Goal: Transaction & Acquisition: Book appointment/travel/reservation

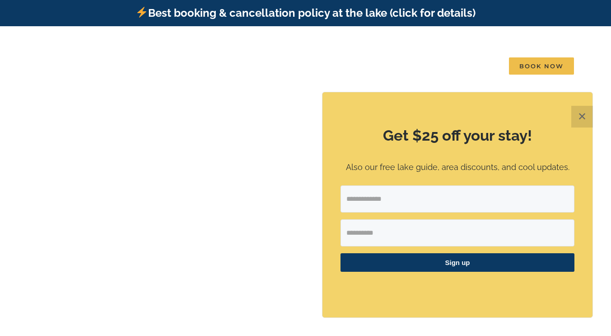
click at [585, 115] on button "✕" at bounding box center [583, 117] width 22 height 22
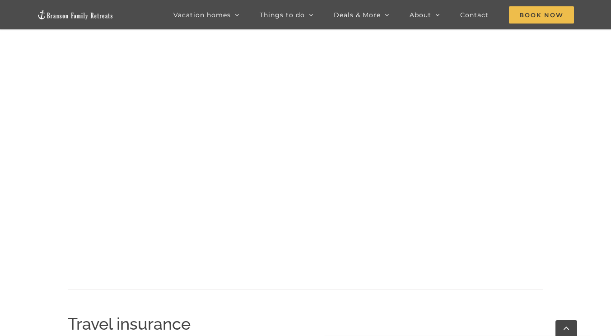
scroll to position [705, 0]
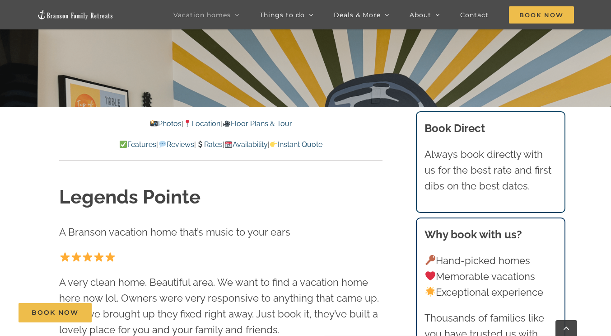
scroll to position [271, 0]
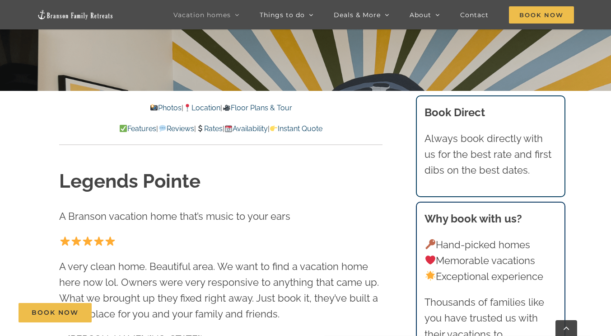
click at [157, 105] on link "Photos" at bounding box center [166, 107] width 32 height 9
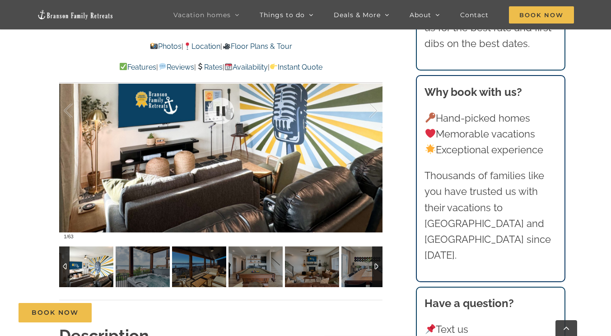
scroll to position [685, 0]
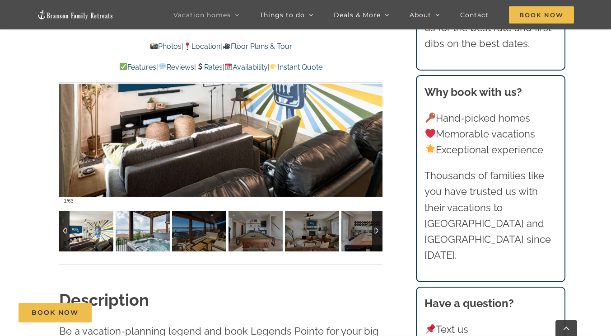
click at [147, 239] on img at bounding box center [143, 231] width 54 height 41
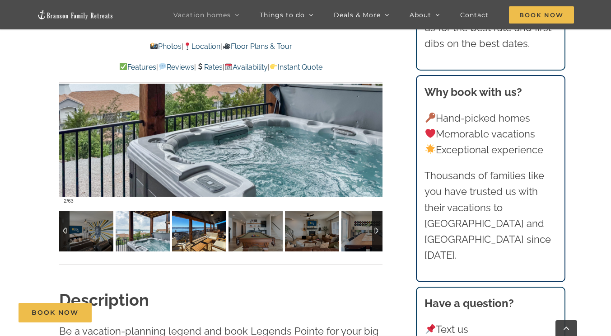
click at [200, 243] on img at bounding box center [199, 231] width 54 height 41
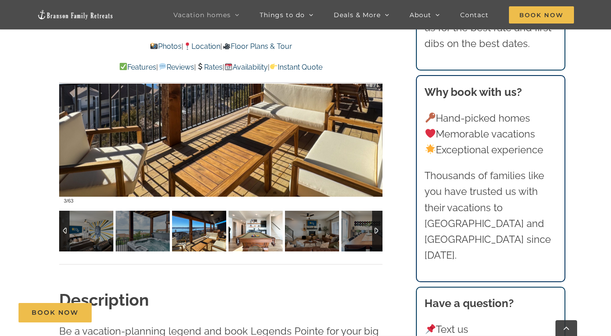
click at [256, 241] on img at bounding box center [256, 231] width 54 height 41
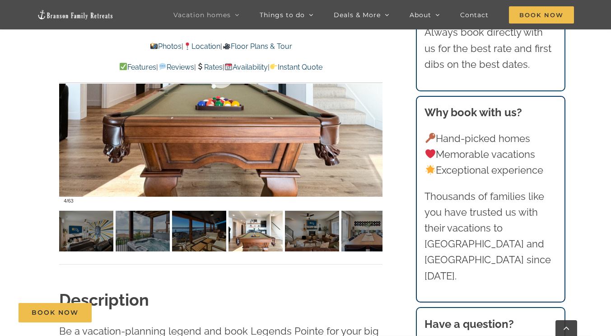
scroll to position [640, 0]
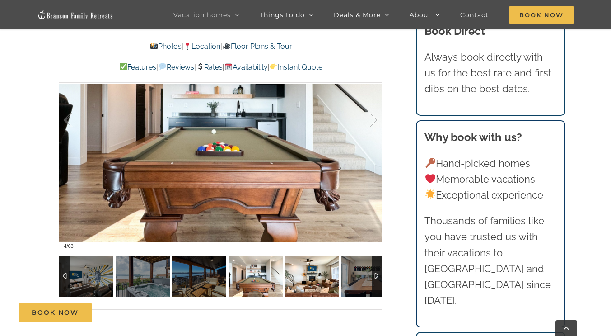
click at [323, 278] on img at bounding box center [312, 276] width 54 height 41
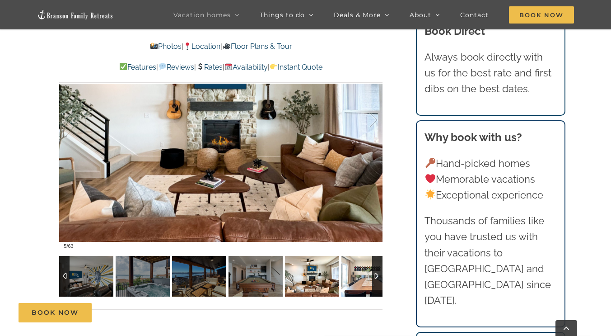
click at [357, 274] on img at bounding box center [369, 276] width 54 height 41
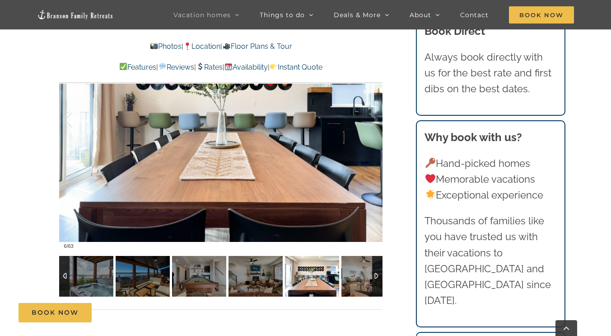
click at [320, 277] on img at bounding box center [312, 276] width 54 height 41
click at [355, 272] on img at bounding box center [369, 276] width 54 height 41
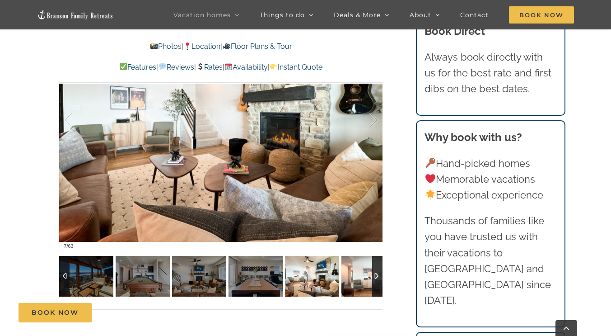
click at [355, 272] on img at bounding box center [369, 276] width 54 height 41
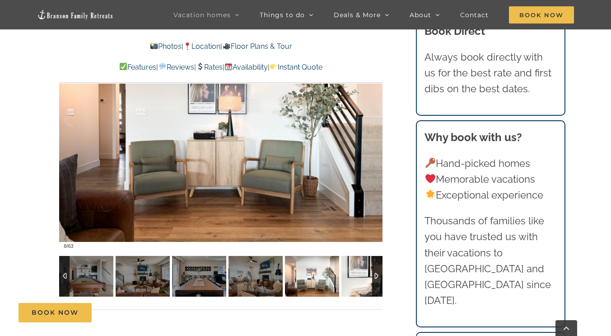
click at [355, 272] on img at bounding box center [369, 276] width 54 height 41
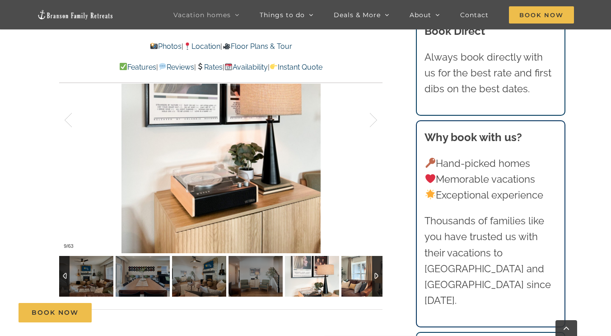
click at [355, 272] on img at bounding box center [369, 276] width 54 height 41
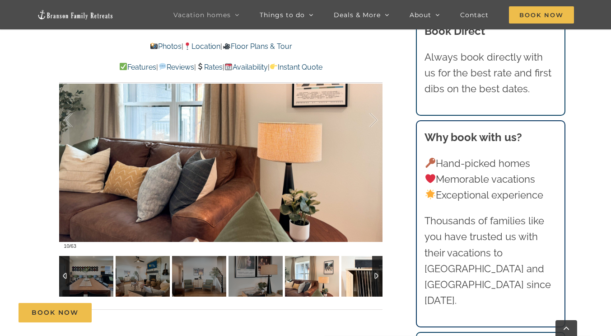
click at [355, 272] on img at bounding box center [369, 276] width 54 height 41
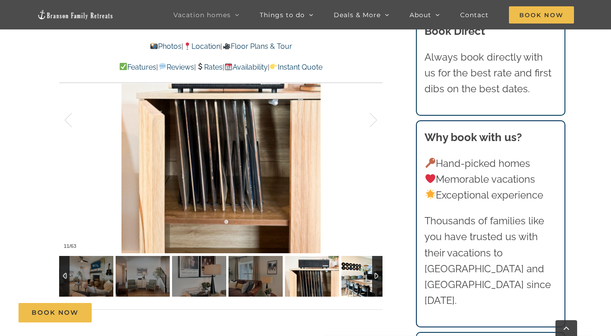
click at [355, 272] on img at bounding box center [369, 276] width 54 height 41
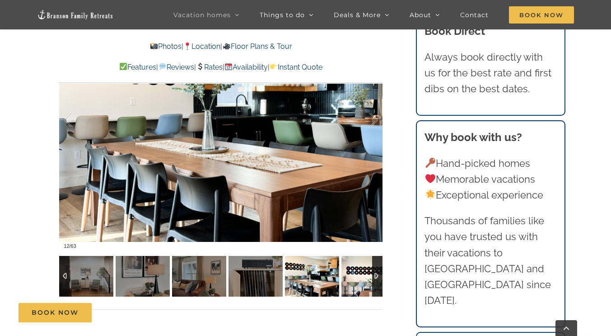
click at [355, 272] on img at bounding box center [369, 276] width 54 height 41
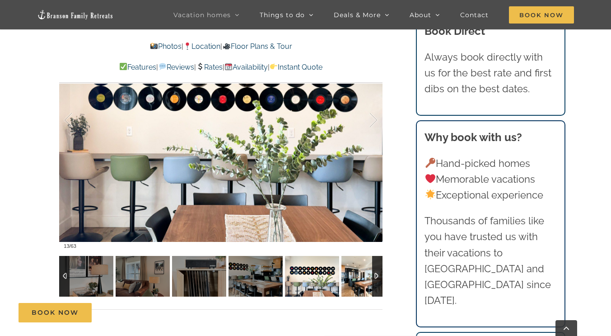
click at [355, 272] on img at bounding box center [369, 276] width 54 height 41
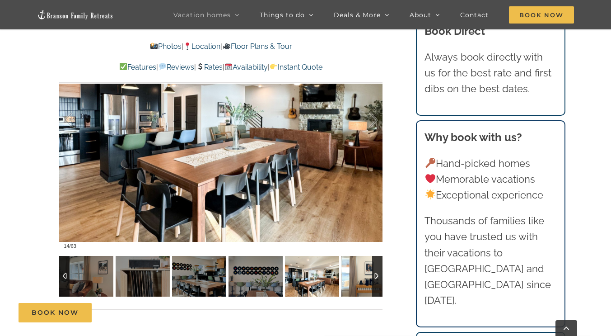
click at [355, 272] on img at bounding box center [369, 276] width 54 height 41
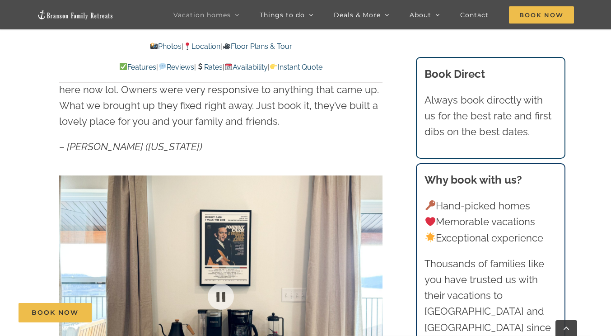
scroll to position [324, 0]
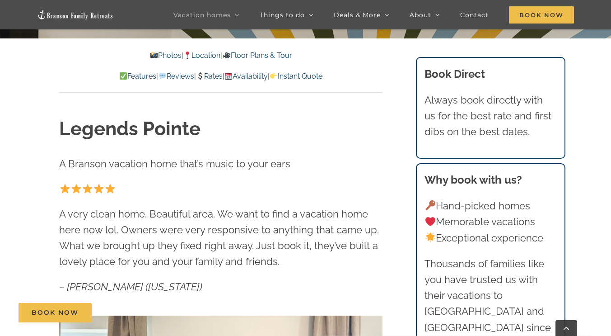
scroll to position [271, 0]
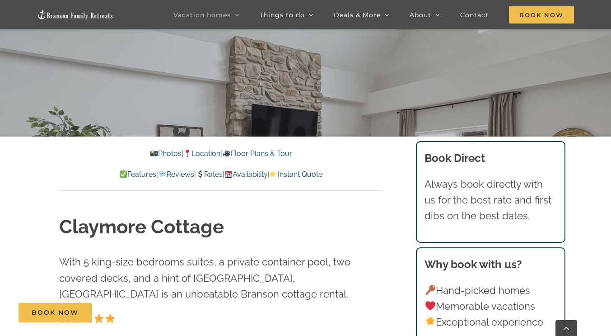
scroll to position [226, 0]
click at [161, 151] on link "Photos" at bounding box center [166, 153] width 32 height 9
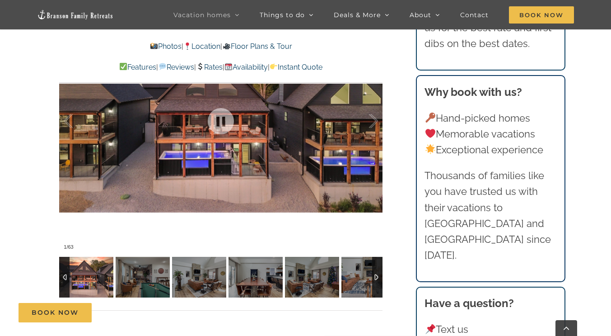
scroll to position [672, 0]
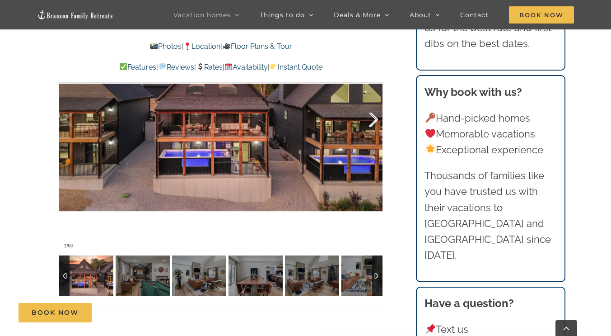
click at [376, 118] on div at bounding box center [364, 120] width 28 height 56
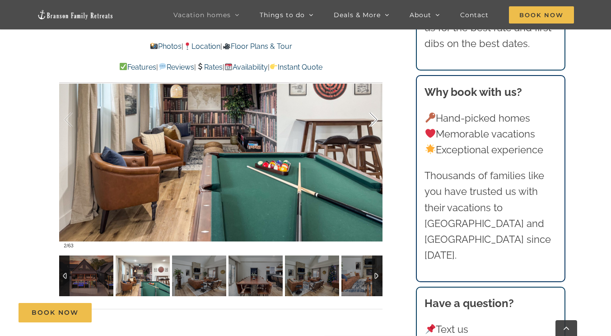
click at [376, 118] on div at bounding box center [364, 120] width 28 height 56
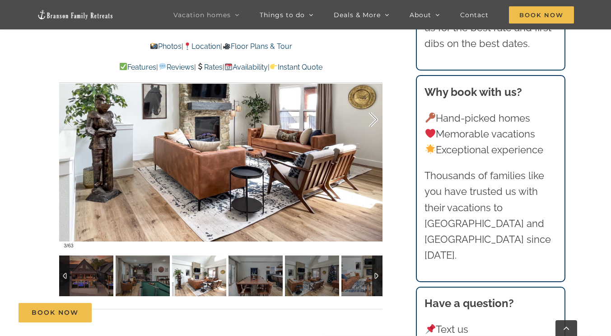
click at [376, 118] on div at bounding box center [364, 120] width 28 height 56
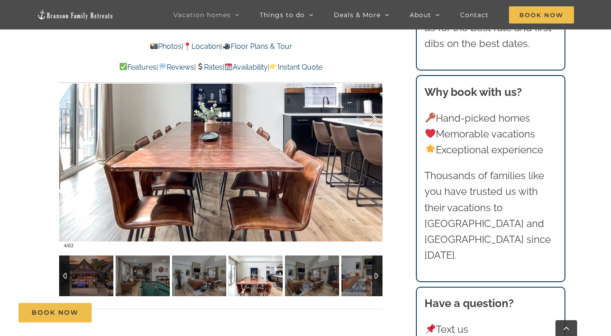
click at [376, 118] on div at bounding box center [364, 120] width 28 height 56
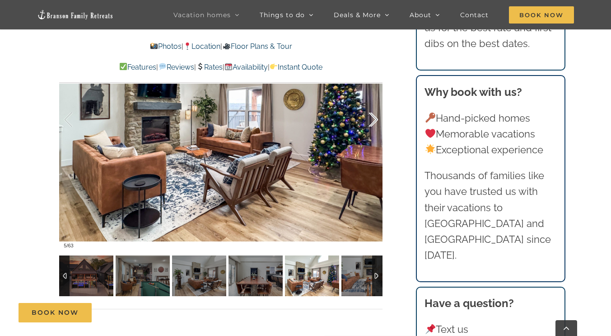
click at [376, 118] on div at bounding box center [364, 120] width 28 height 56
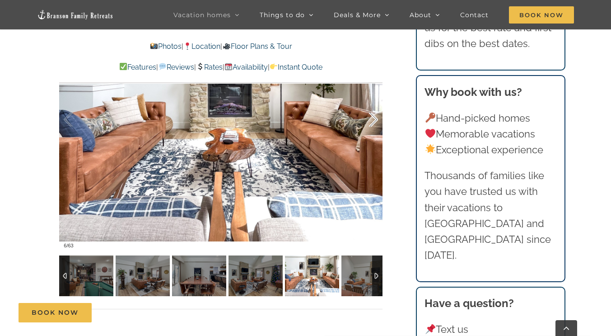
click at [376, 118] on div at bounding box center [364, 120] width 28 height 56
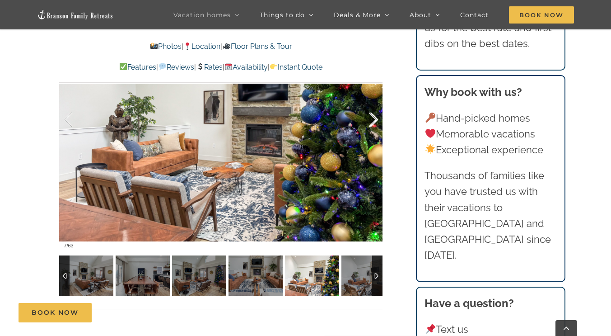
click at [376, 118] on div at bounding box center [364, 120] width 28 height 56
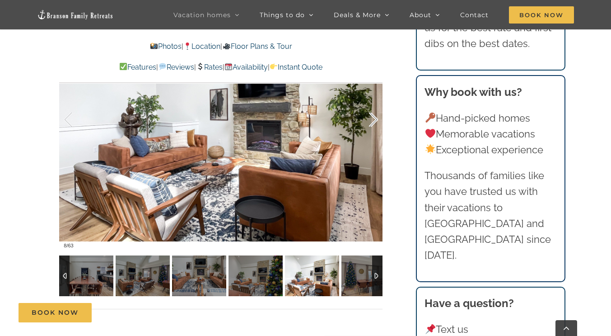
click at [376, 118] on div at bounding box center [364, 120] width 28 height 56
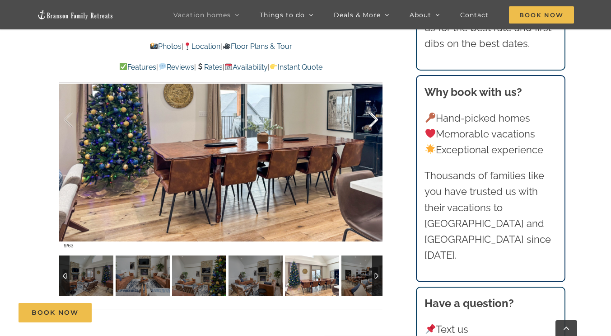
click at [376, 118] on div at bounding box center [364, 120] width 28 height 56
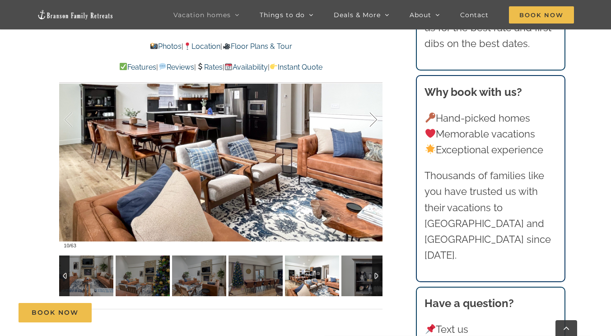
click at [376, 118] on div at bounding box center [364, 120] width 28 height 56
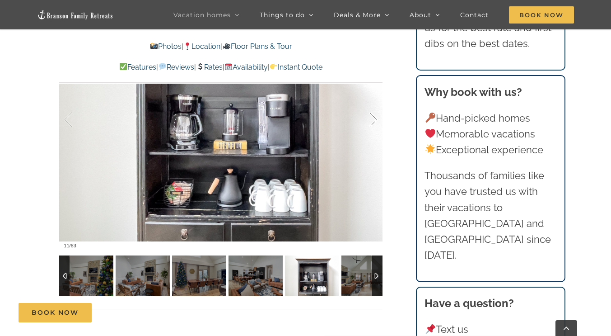
click at [376, 118] on div at bounding box center [364, 120] width 28 height 56
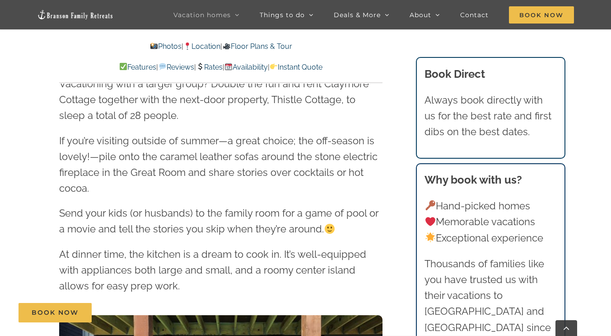
scroll to position [1169, 0]
